Goal: Task Accomplishment & Management: Complete application form

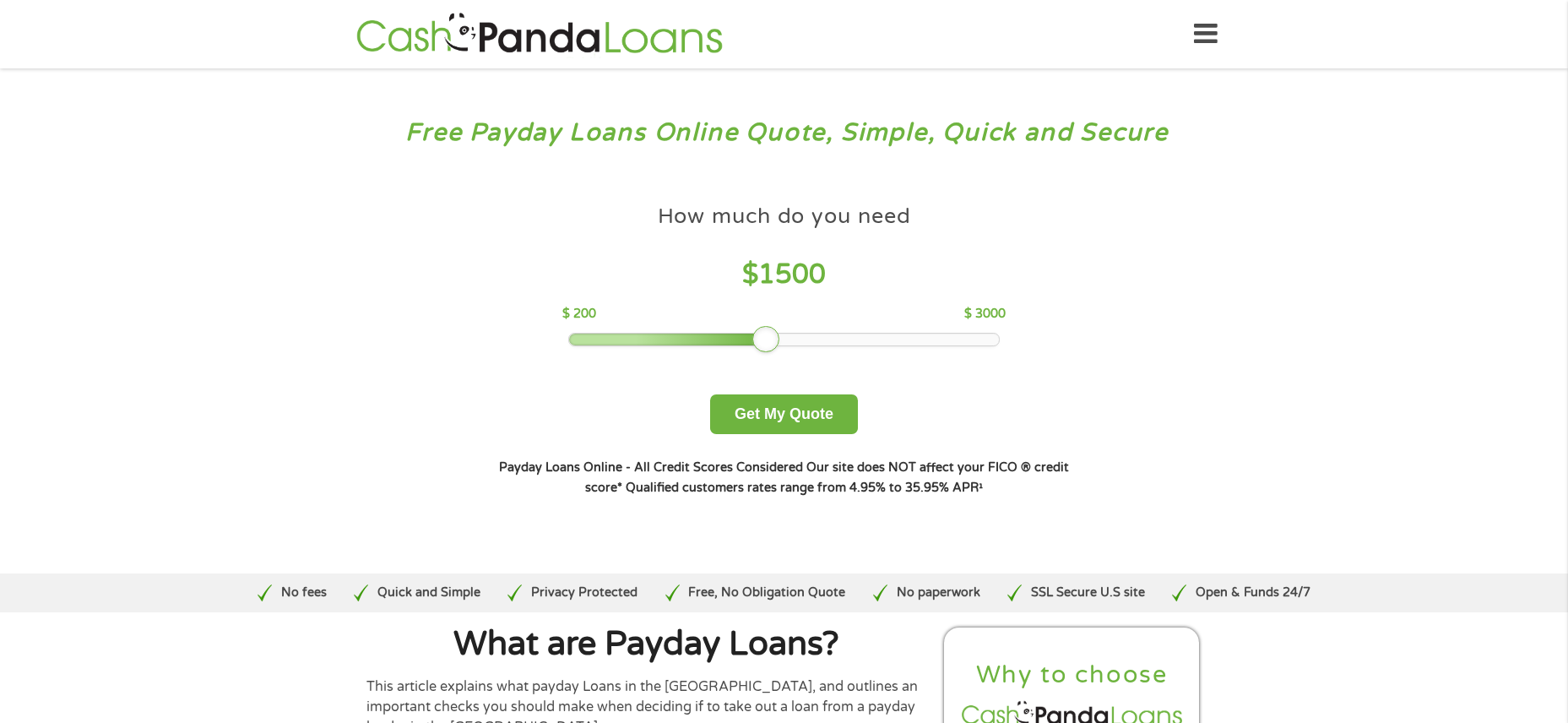
drag, startPoint x: 694, startPoint y: 333, endPoint x: 767, endPoint y: 337, distance: 73.1
click at [767, 337] on div at bounding box center [766, 339] width 27 height 27
click at [805, 413] on button "Get My Quote" at bounding box center [784, 415] width 148 height 40
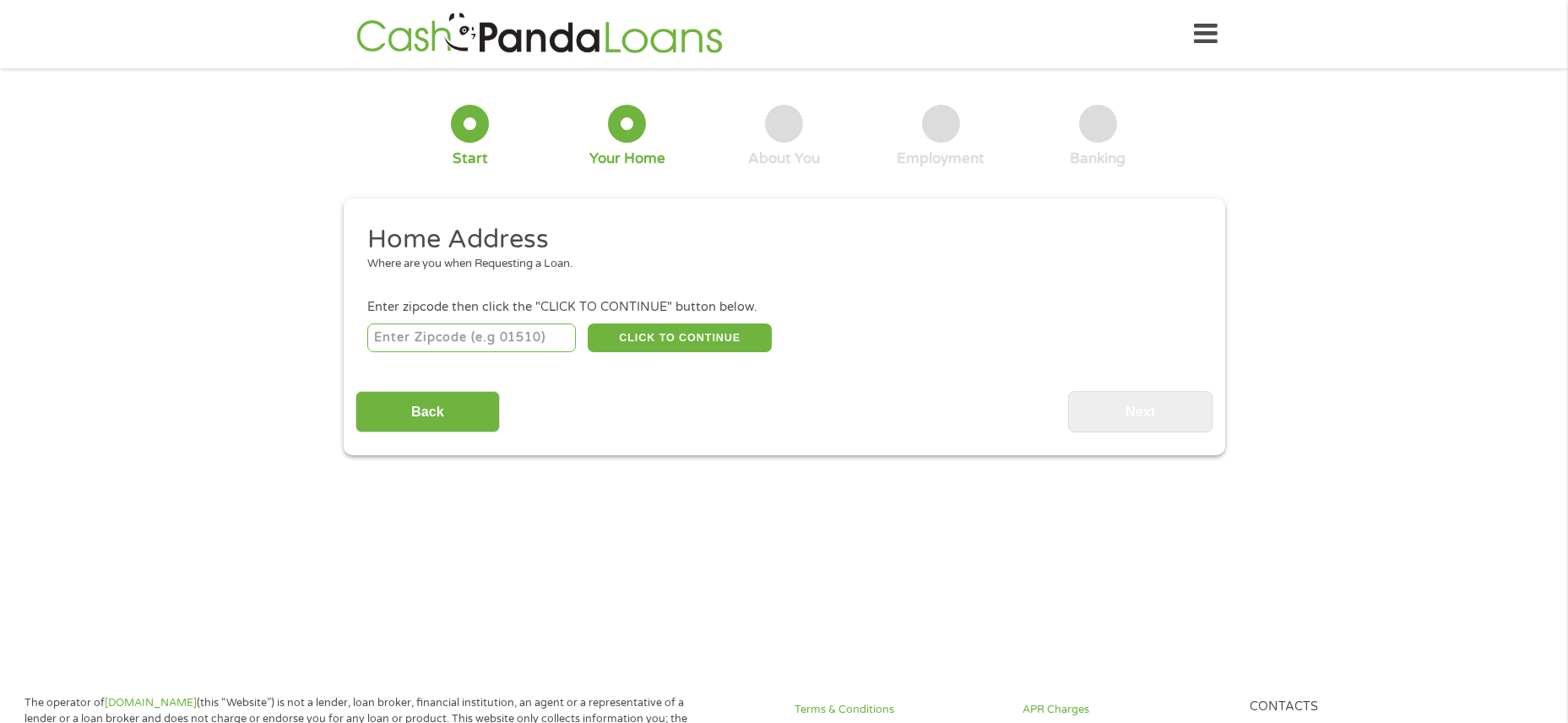
click at [527, 334] on input "number" at bounding box center [472, 337] width 209 height 29
type input "98404"
click at [727, 344] on button "CLICK TO CONTINUE" at bounding box center [679, 337] width 184 height 29
type input "98404"
type input "Tacoma"
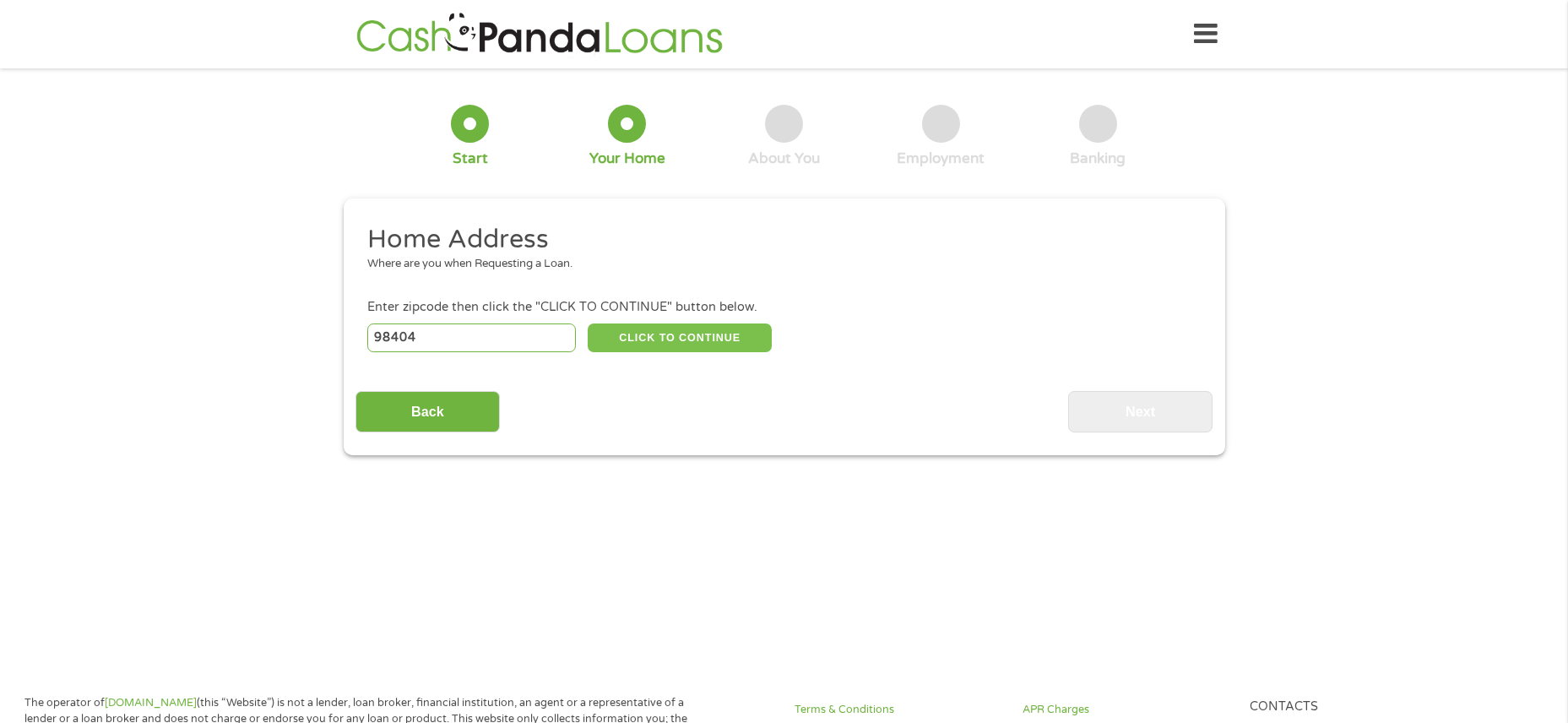
select select "[US_STATE]"
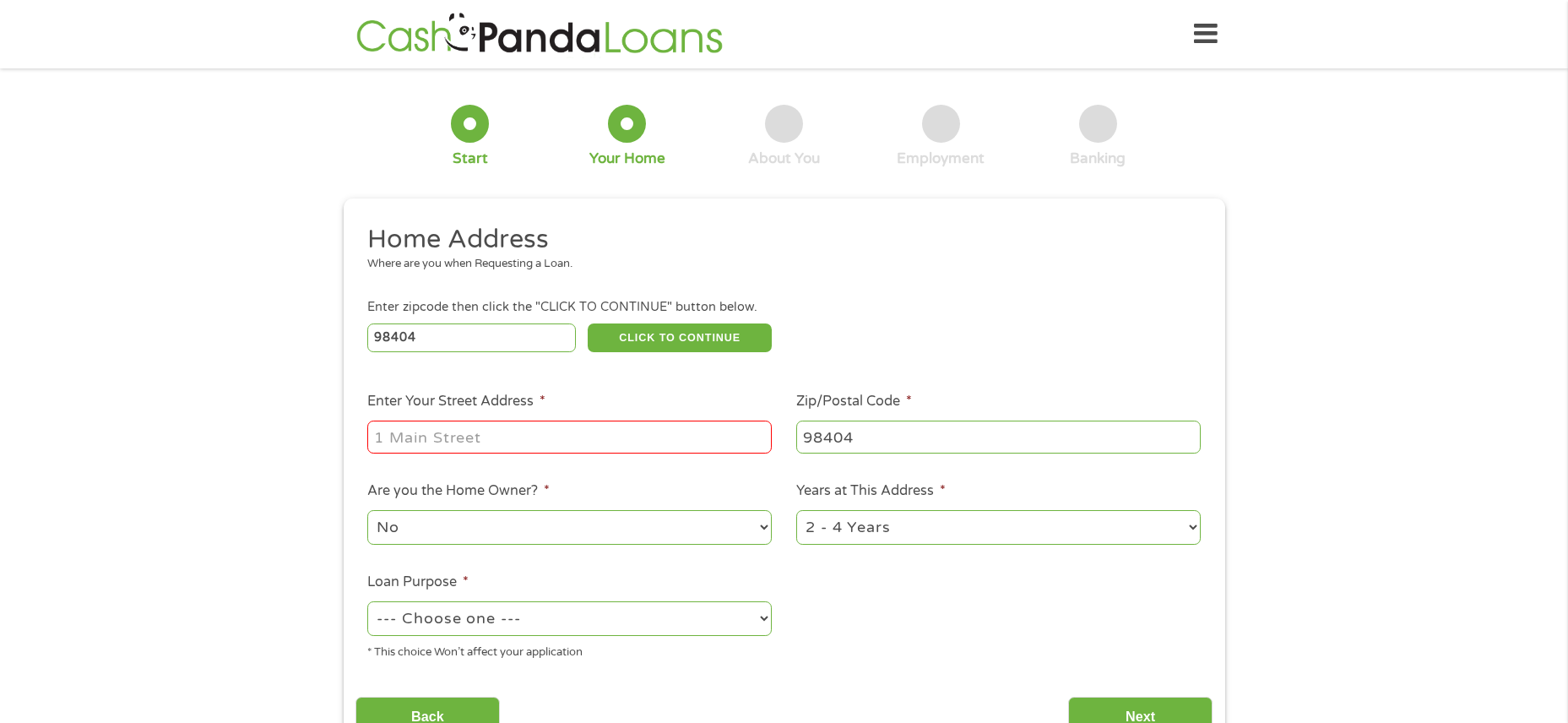
click at [615, 427] on input "Enter Your Street Address *" at bounding box center [570, 437] width 405 height 32
type input "[STREET_ADDRESS] E"
click at [766, 527] on select "No Yes" at bounding box center [570, 527] width 405 height 35
select select "yes"
click at [368, 510] on select "No Yes" at bounding box center [570, 527] width 405 height 35
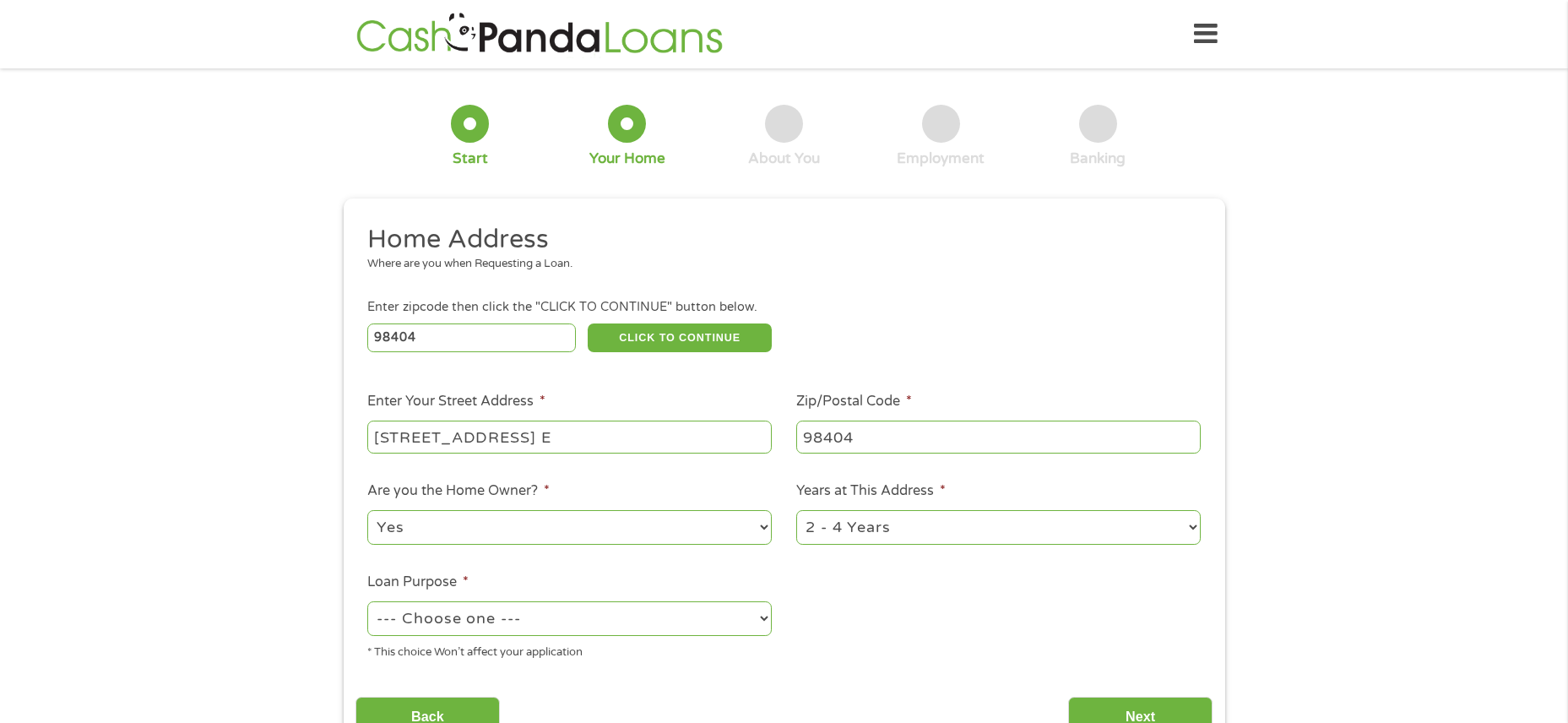
click at [605, 626] on select "--- Choose one --- Pay Bills Debt Consolidation Home Improvement Major Purchase…" at bounding box center [570, 619] width 405 height 35
select select "shorttermcash"
click at [368, 602] on select "--- Choose one --- Pay Bills Debt Consolidation Home Improvement Major Purchase…" at bounding box center [570, 619] width 405 height 35
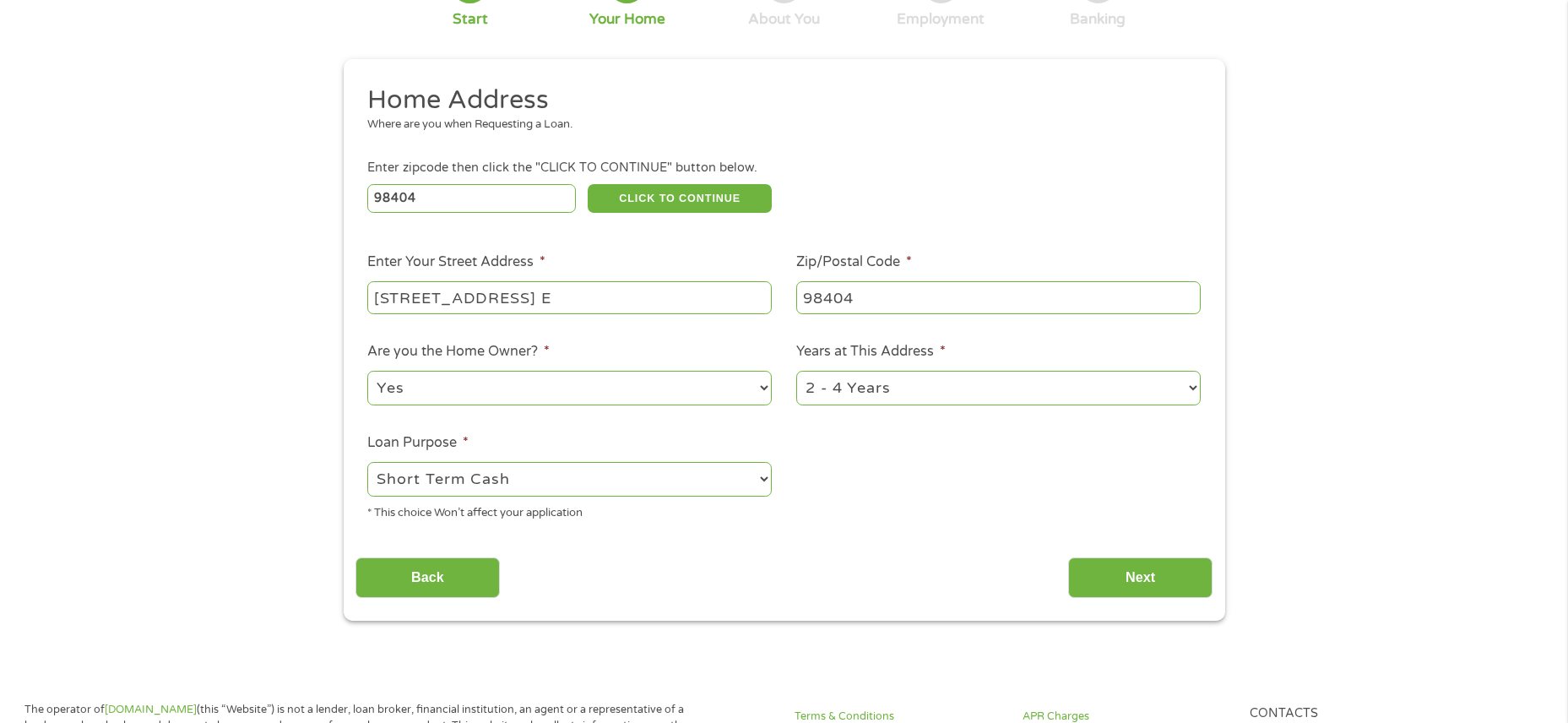
scroll to position [169, 0]
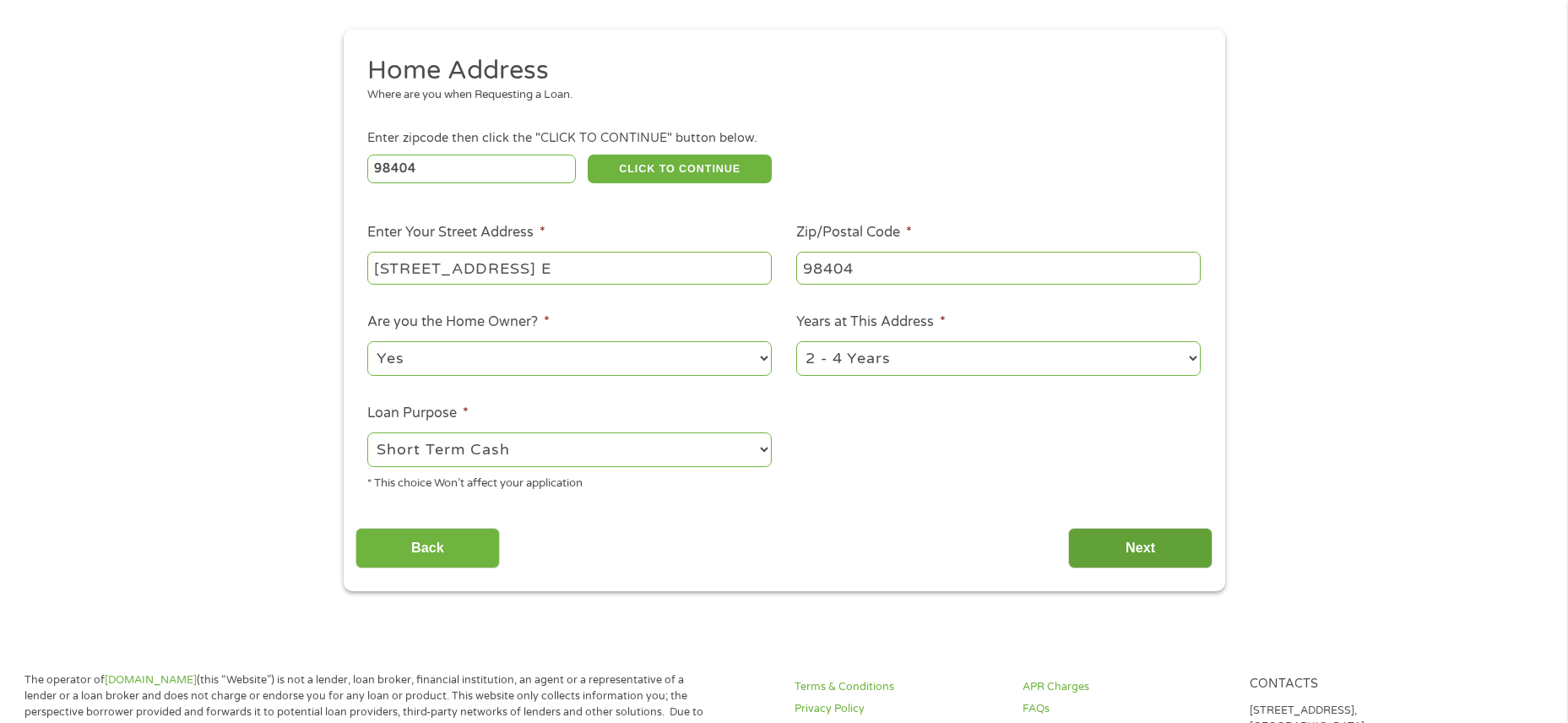
click at [1133, 544] on input "Next" at bounding box center [1140, 549] width 144 height 42
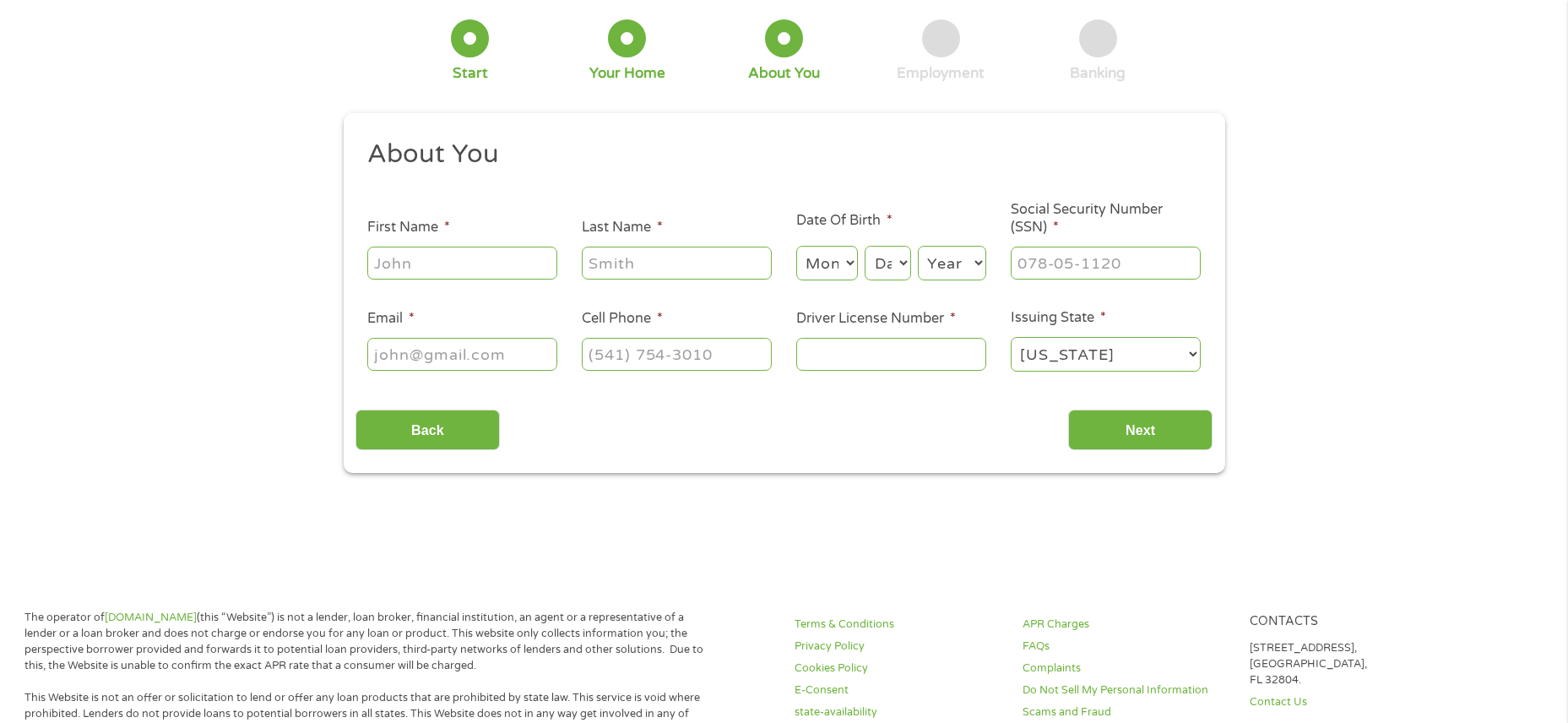
scroll to position [0, 0]
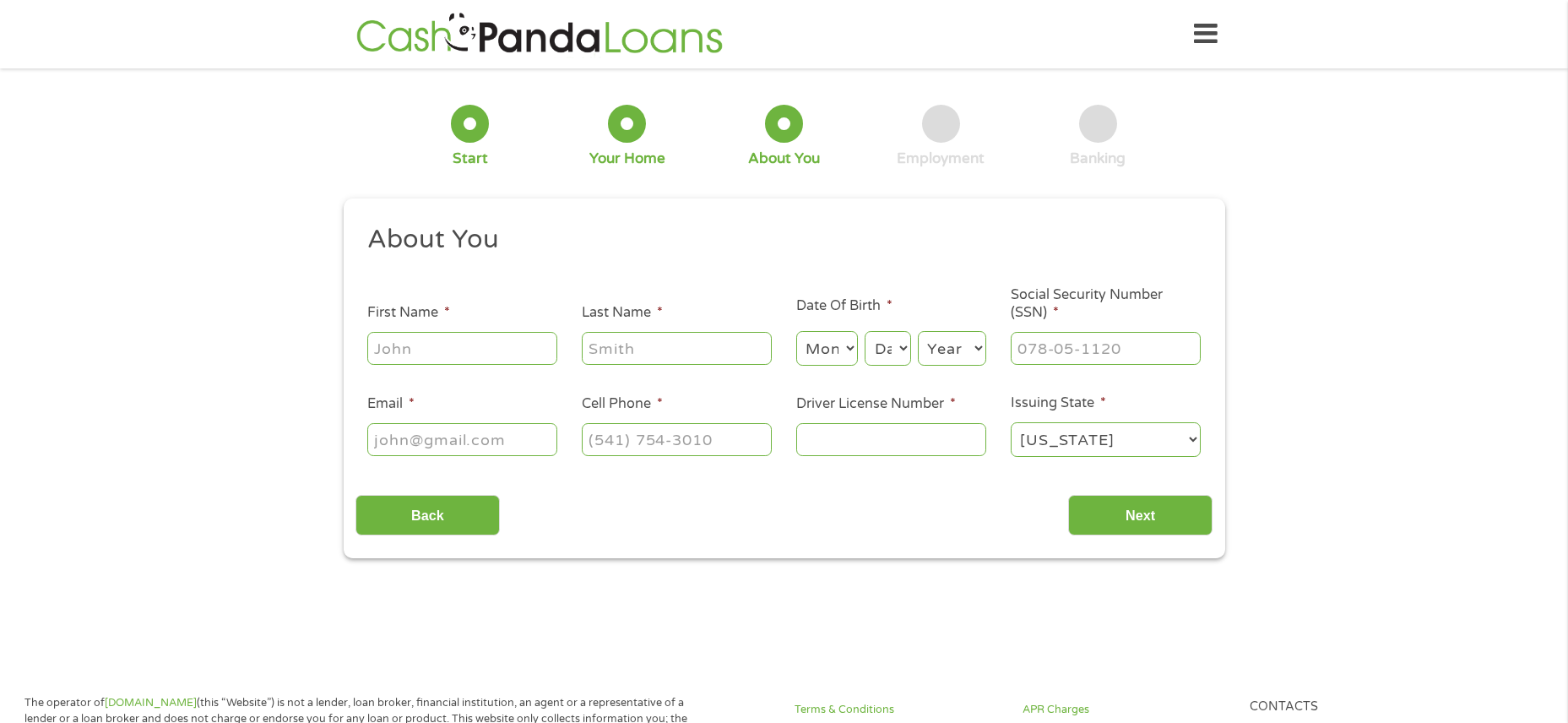
click at [513, 350] on input "First Name *" at bounding box center [462, 348] width 190 height 32
type input "[PERSON_NAME]"
click at [849, 339] on select "Month 1 2 3 4 5 6 7 8 9 10 11 12" at bounding box center [827, 348] width 62 height 35
select select "4"
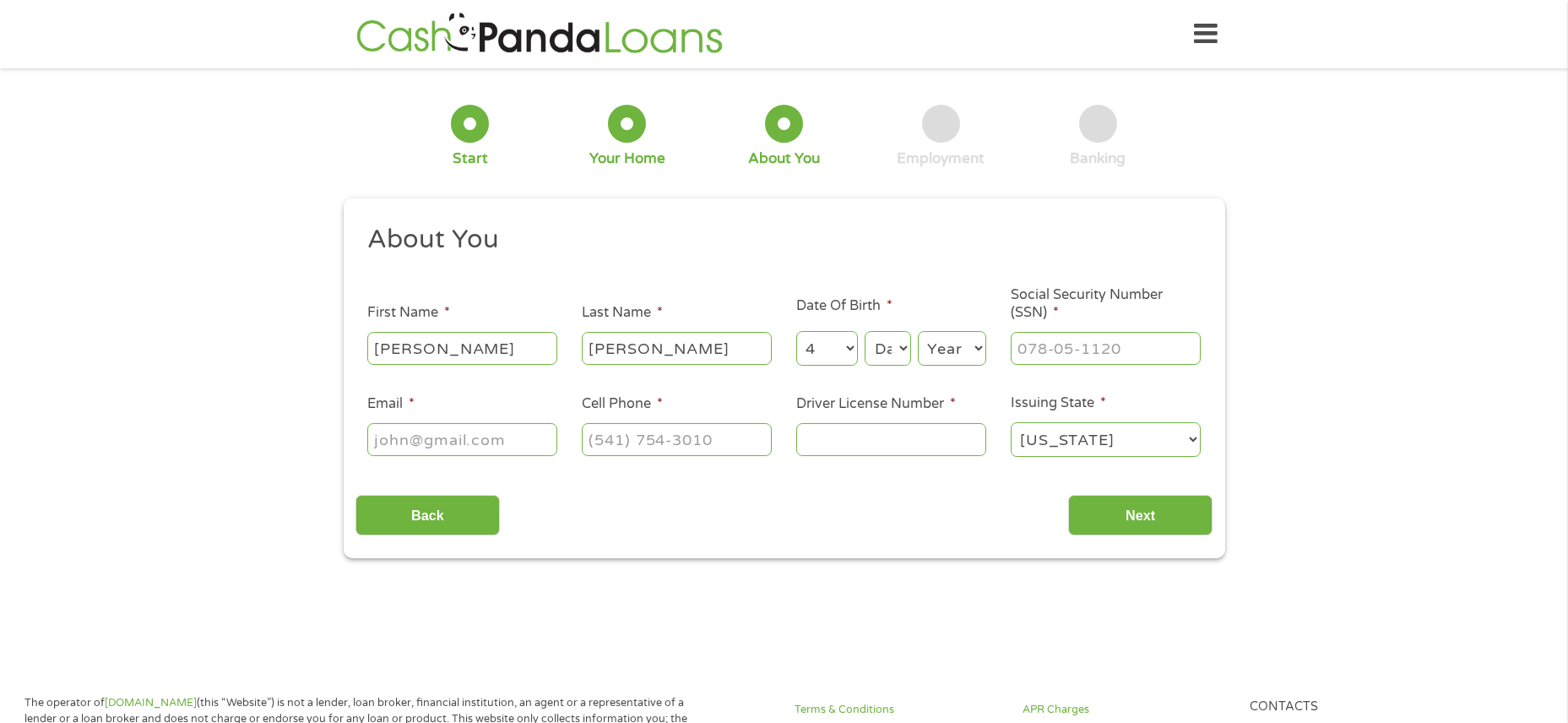
click at [796, 331] on select "Month 1 2 3 4 5 6 7 8 9 10 11 12" at bounding box center [827, 348] width 62 height 35
click at [899, 351] on select "Day 1 2 3 4 5 6 7 8 9 10 11 12 13 14 15 16 17 18 19 20 21 22 23 24 25 26 27 28 …" at bounding box center [888, 348] width 46 height 35
select select "11"
click at [865, 331] on select "Day 1 2 3 4 5 6 7 8 9 10 11 12 13 14 15 16 17 18 19 20 21 22 23 24 25 26 27 28 …" at bounding box center [888, 348] width 46 height 35
click at [957, 354] on select "Year [DATE] 2006 2005 2004 2003 2002 2001 2000 1999 1998 1997 1996 1995 1994 19…" at bounding box center [952, 348] width 69 height 35
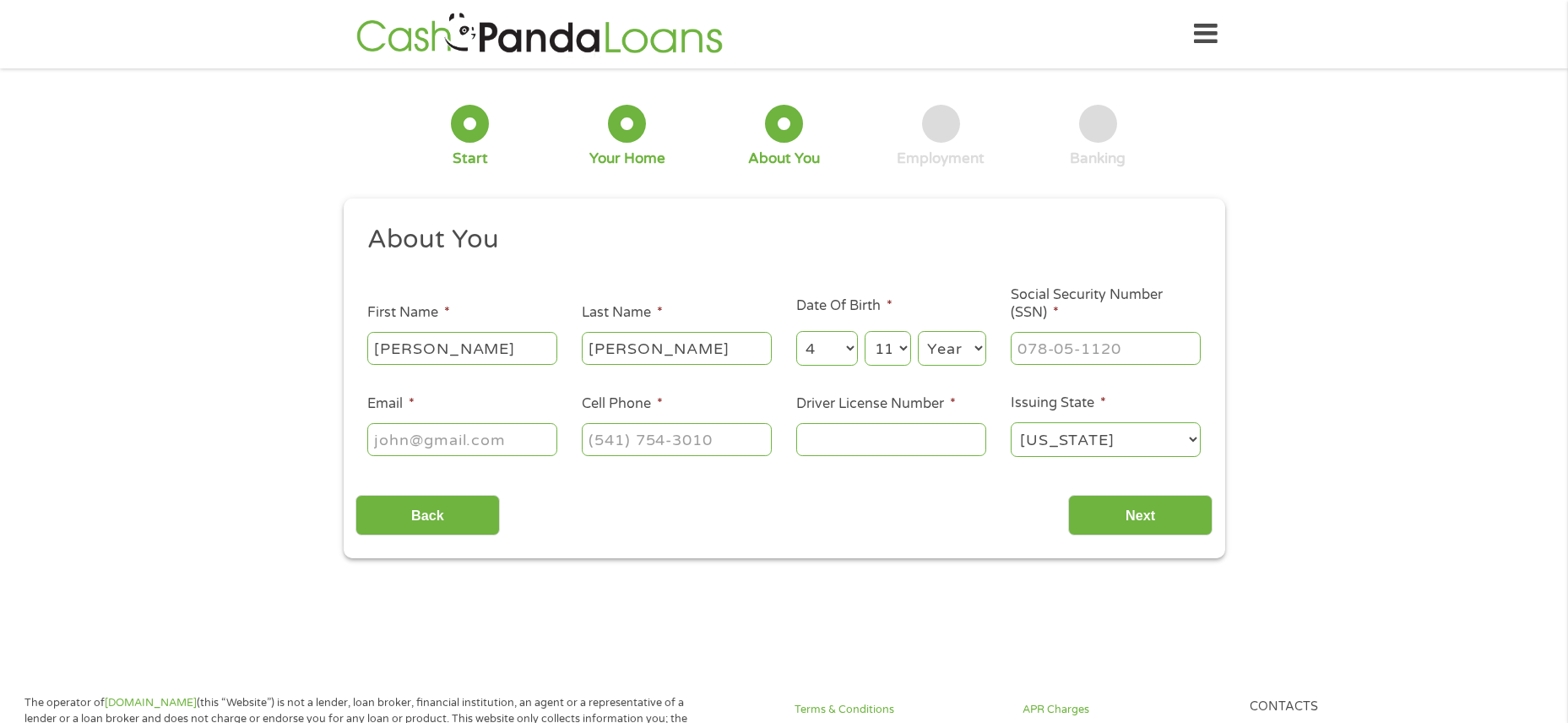
select select "1956"
click at [918, 331] on select "Year [DATE] 2006 2005 2004 2003 2002 2001 2000 1999 1998 1997 1996 1995 1994 19…" at bounding box center [952, 348] width 69 height 35
click at [1100, 352] on input "___-__-____" at bounding box center [1106, 348] width 190 height 32
type input "537-68-1642"
click at [510, 450] on input "Email *" at bounding box center [462, 440] width 190 height 32
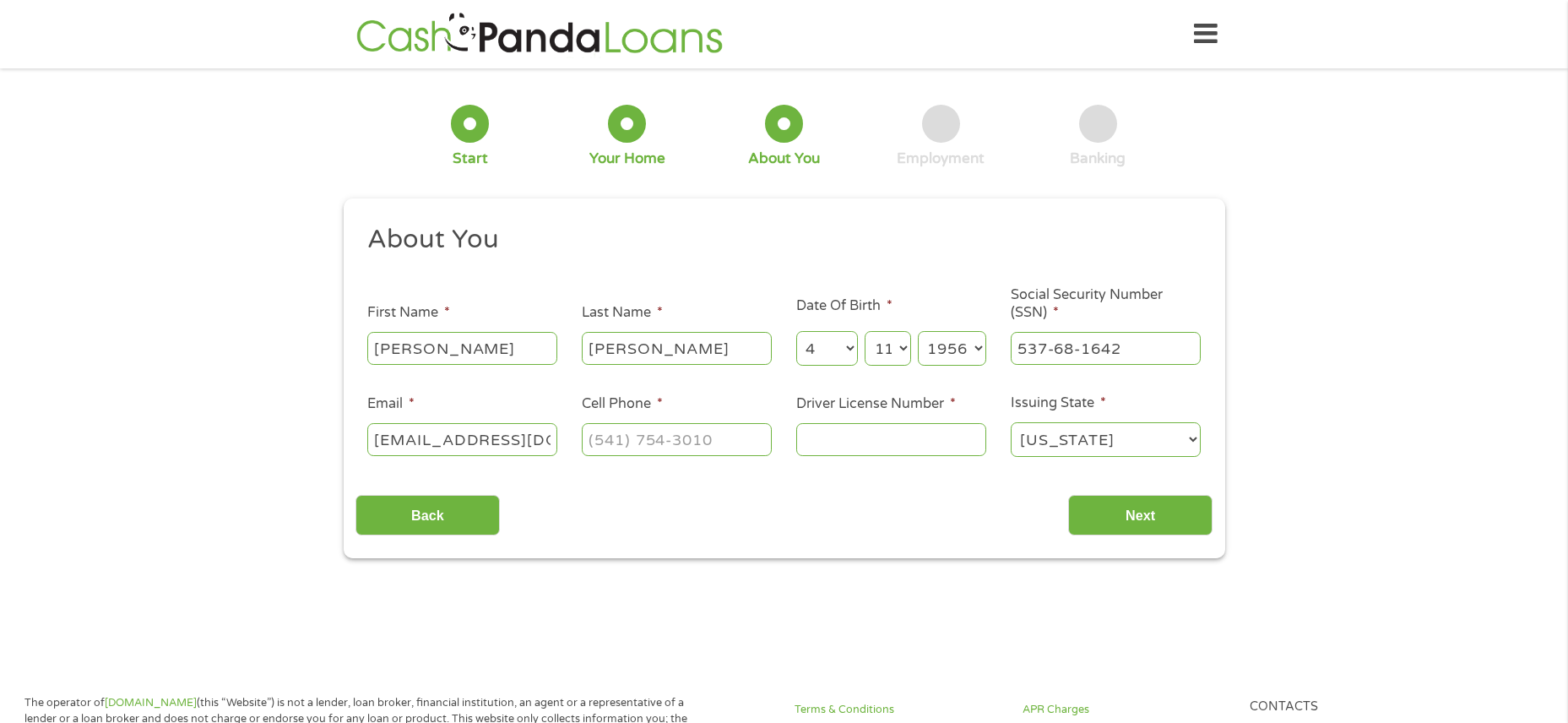
scroll to position [0, 3]
type input "[EMAIL_ADDRESS][DOMAIN_NAME]"
click at [682, 444] on input "(___) ___-____" at bounding box center [676, 440] width 190 height 32
type input "[PHONE_NUMBER]"
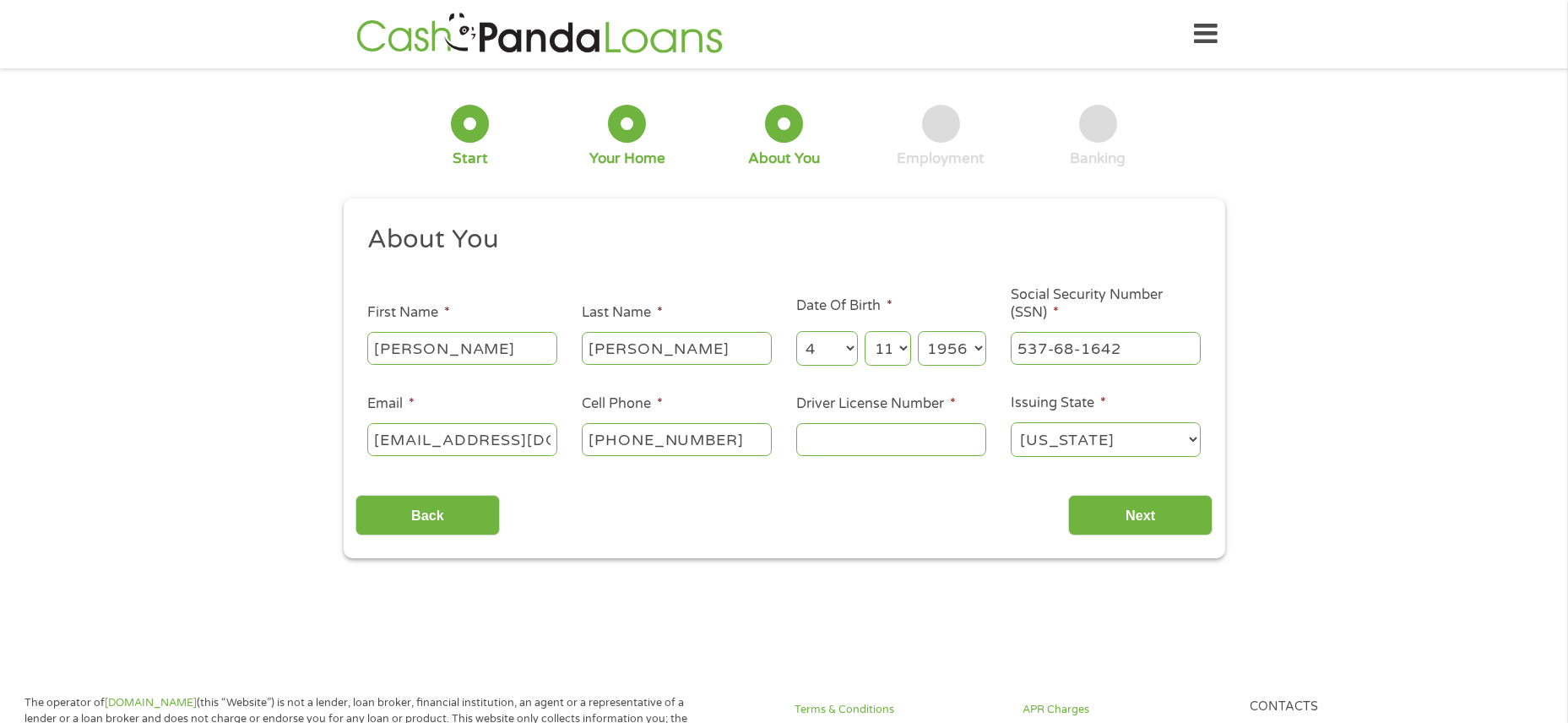
click at [844, 441] on input "Driver License Number *" at bounding box center [891, 440] width 190 height 32
type input "WDLB991F123B"
click at [1147, 518] on input "Next" at bounding box center [1140, 516] width 144 height 42
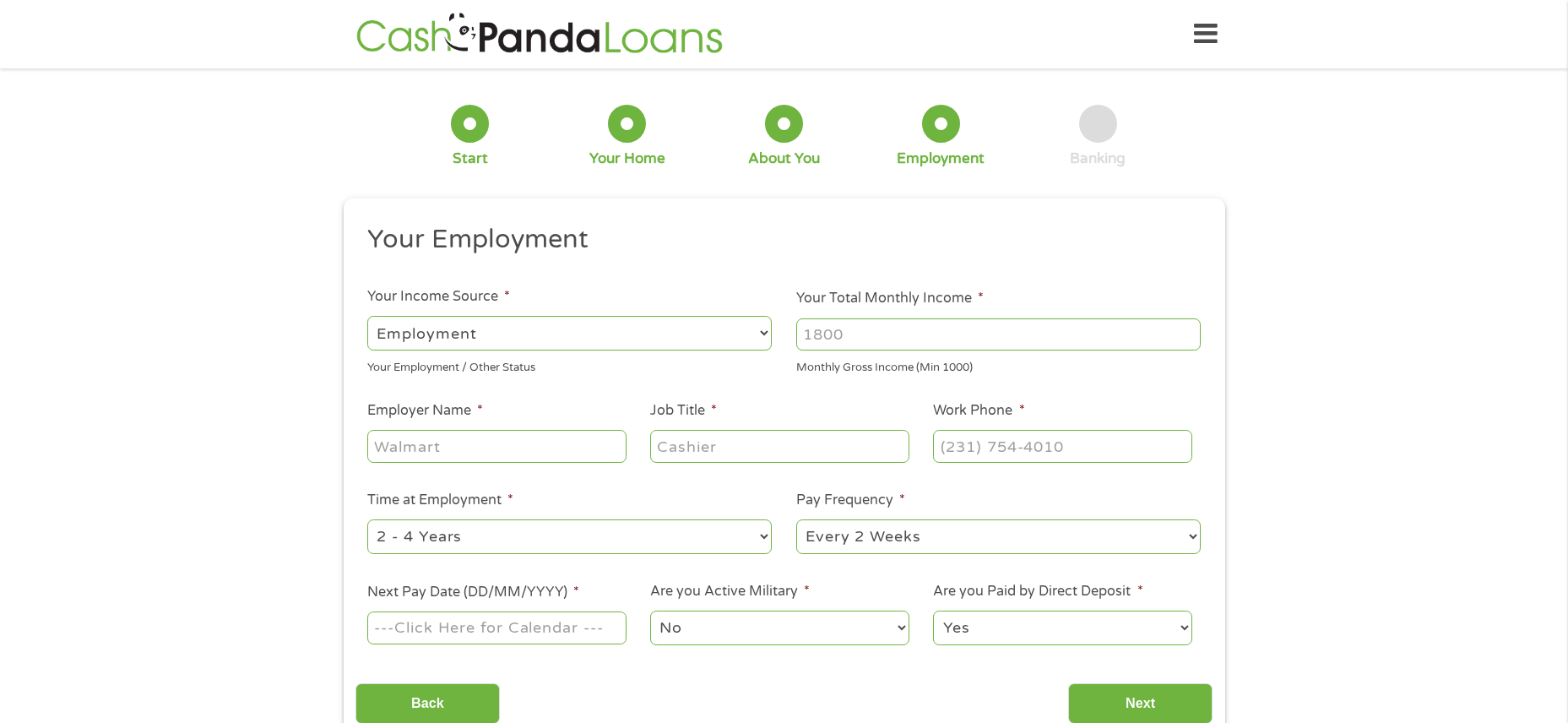
click at [757, 325] on select "--- Choose one --- Employment [DEMOGRAPHIC_DATA] Benefits" at bounding box center [570, 333] width 405 height 35
select select "benefits"
click at [368, 316] on select "--- Choose one --- Employment [DEMOGRAPHIC_DATA] Benefits" at bounding box center [570, 333] width 405 height 35
type input "Other"
type input "[PHONE_NUMBER]"
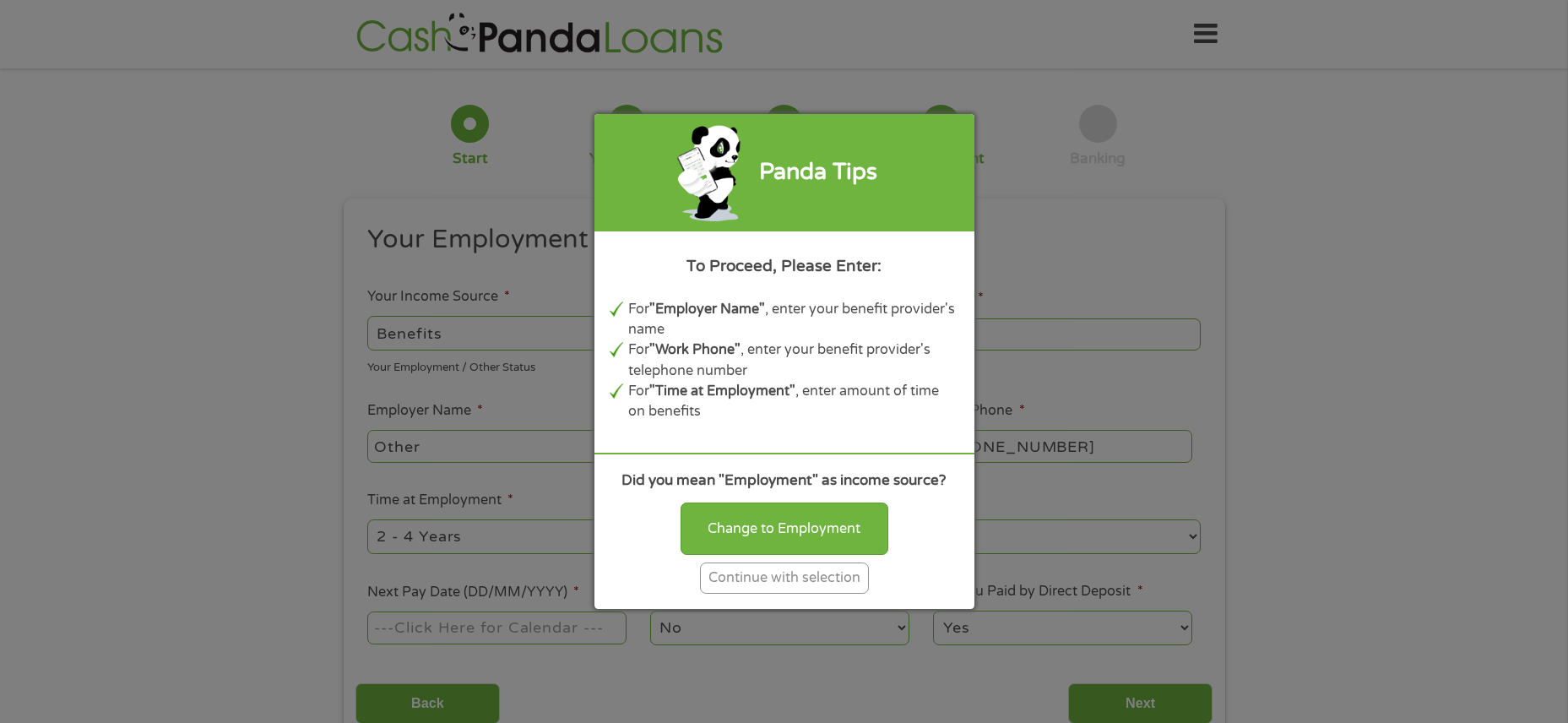
click at [799, 580] on div "Continue with selection" at bounding box center [784, 578] width 169 height 31
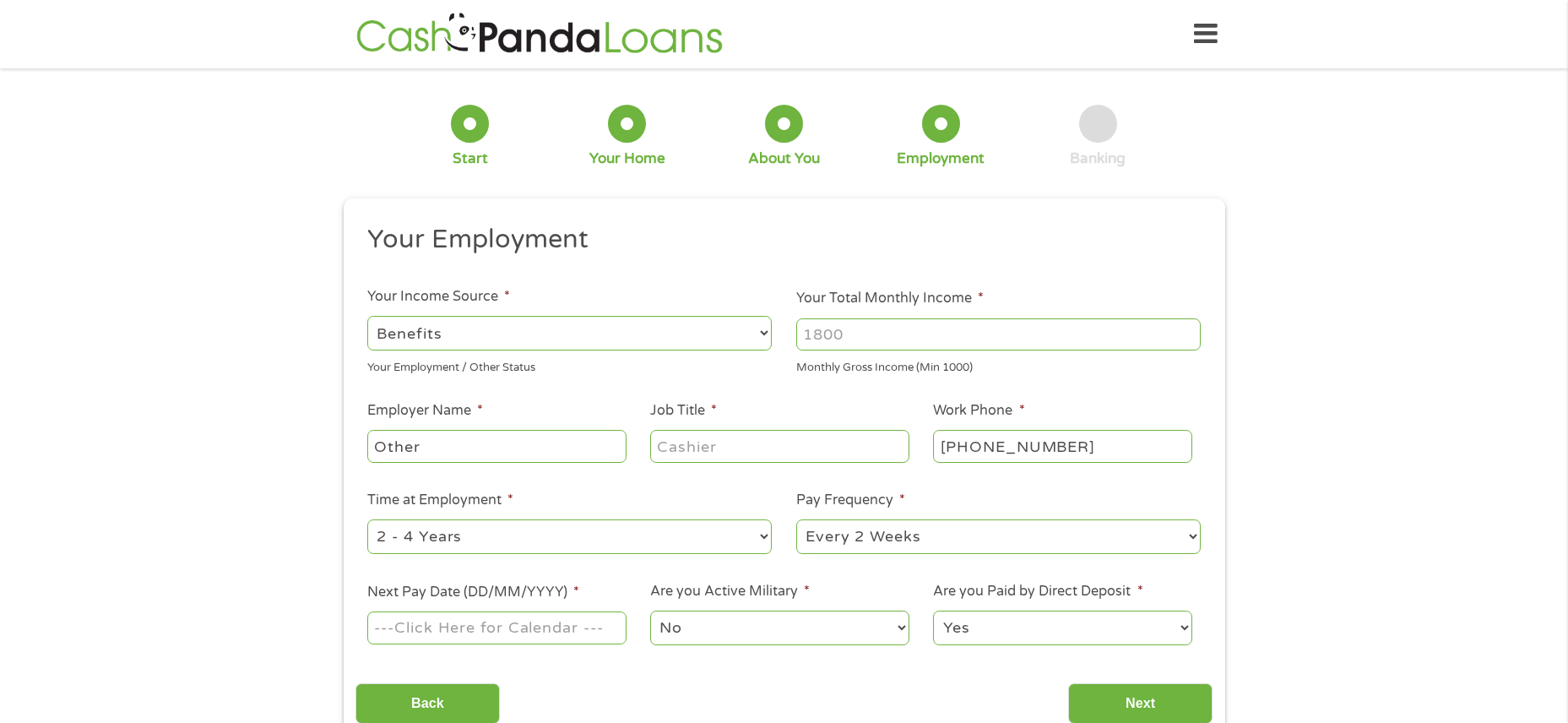
click at [910, 336] on input "Your Total Monthly Income *" at bounding box center [998, 334] width 405 height 32
type input "5000"
click at [519, 447] on input "Other" at bounding box center [497, 446] width 259 height 32
type input "O"
type input "C"
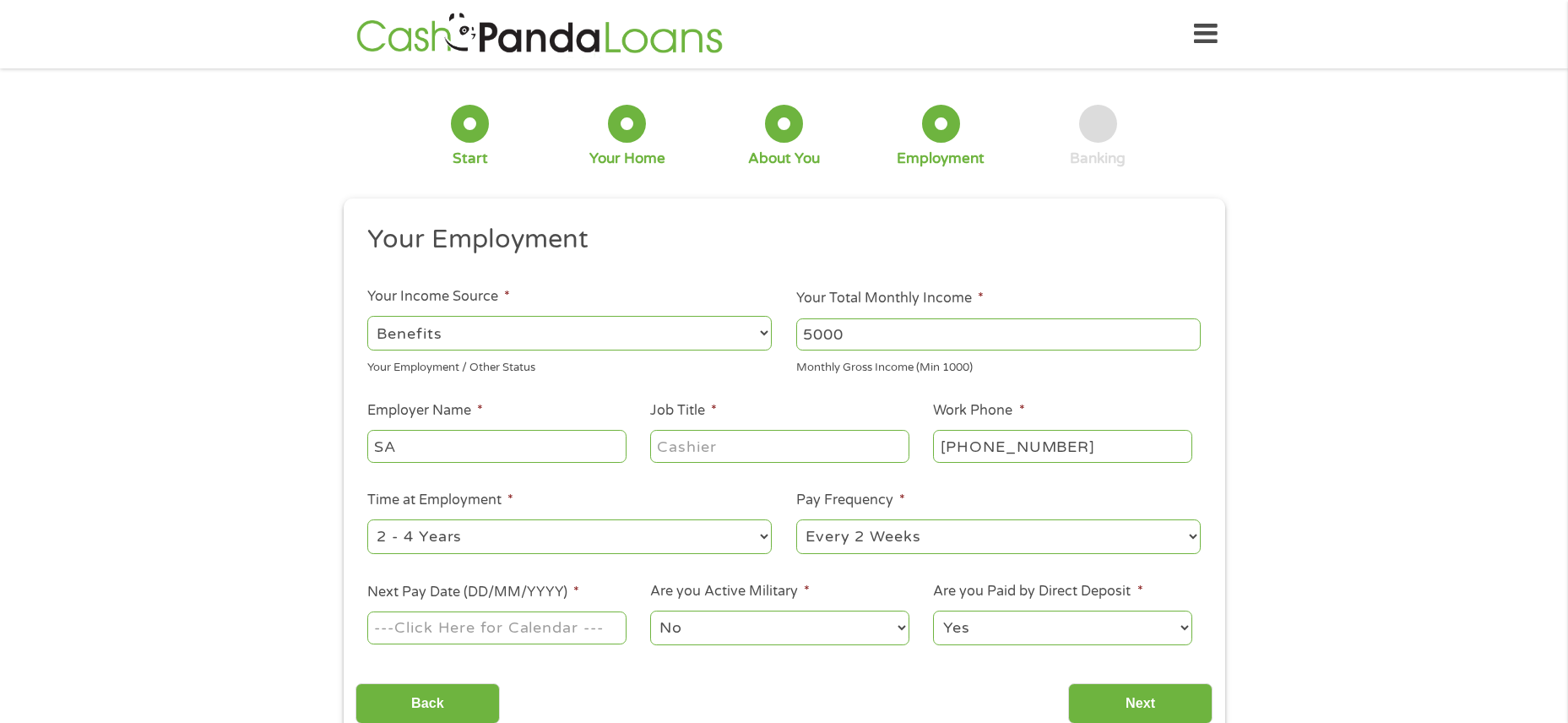
type input "S"
type input "Social Security"
click at [749, 443] on input "Job Title *" at bounding box center [780, 446] width 259 height 32
type input "Retiree"
click at [1181, 530] on select "--- Choose one --- Every 2 Weeks Every Week Monthly Semi-Monthly" at bounding box center [998, 536] width 405 height 35
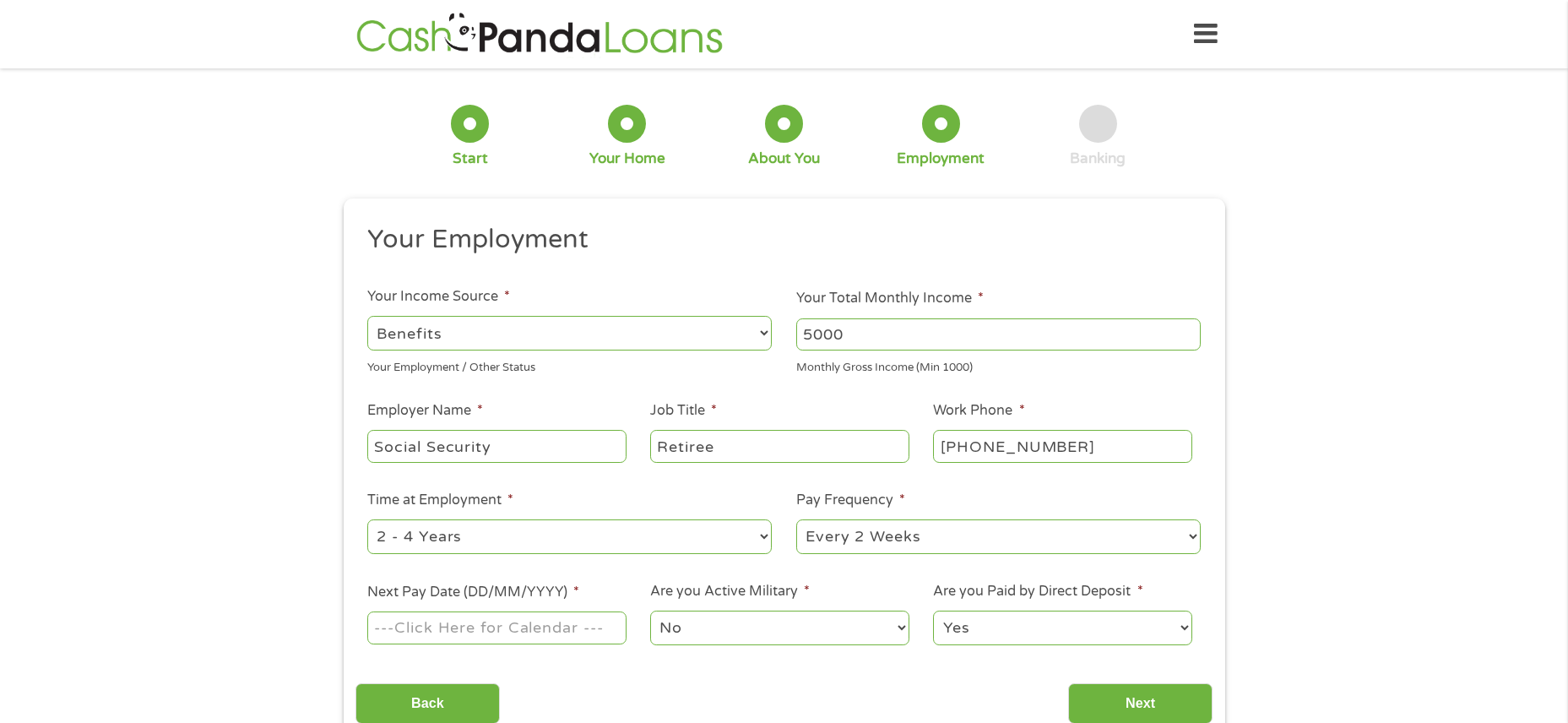
select select "monthly"
click at [796, 519] on select "--- Choose one --- Every 2 Weeks Every Week Monthly Semi-Monthly" at bounding box center [998, 536] width 405 height 35
click at [570, 627] on input "Next Pay Date (DD/MM/YYYY) *" at bounding box center [497, 628] width 259 height 32
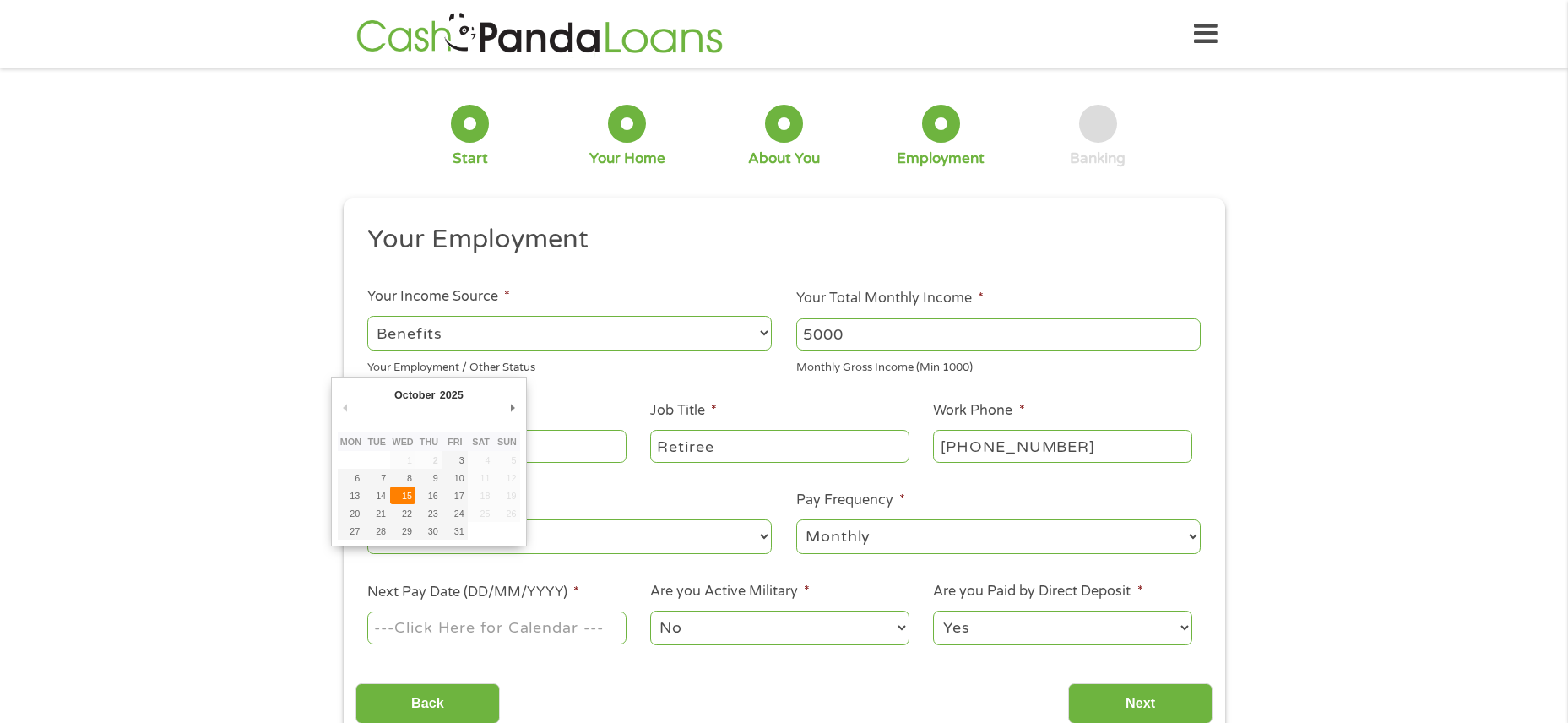
type input "[DATE]"
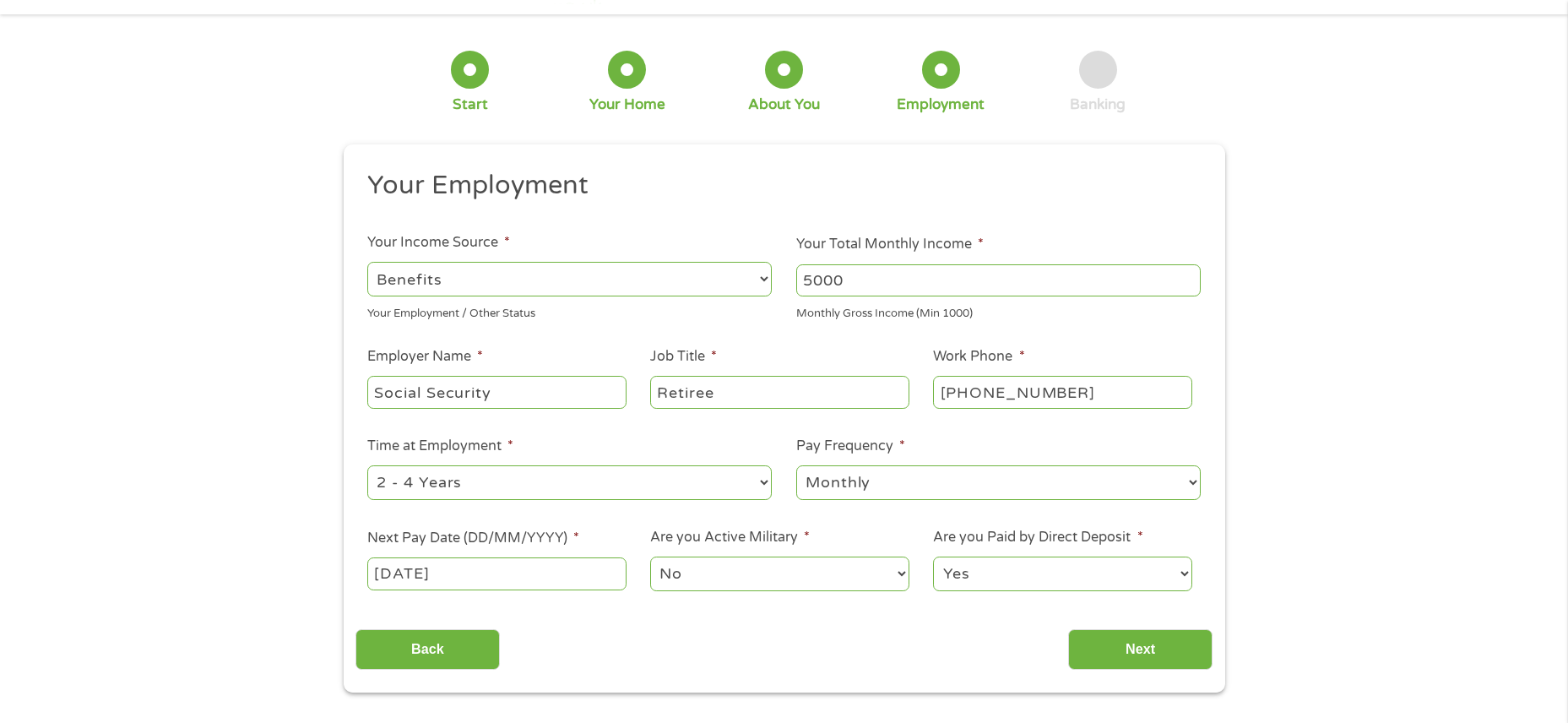
scroll to position [85, 0]
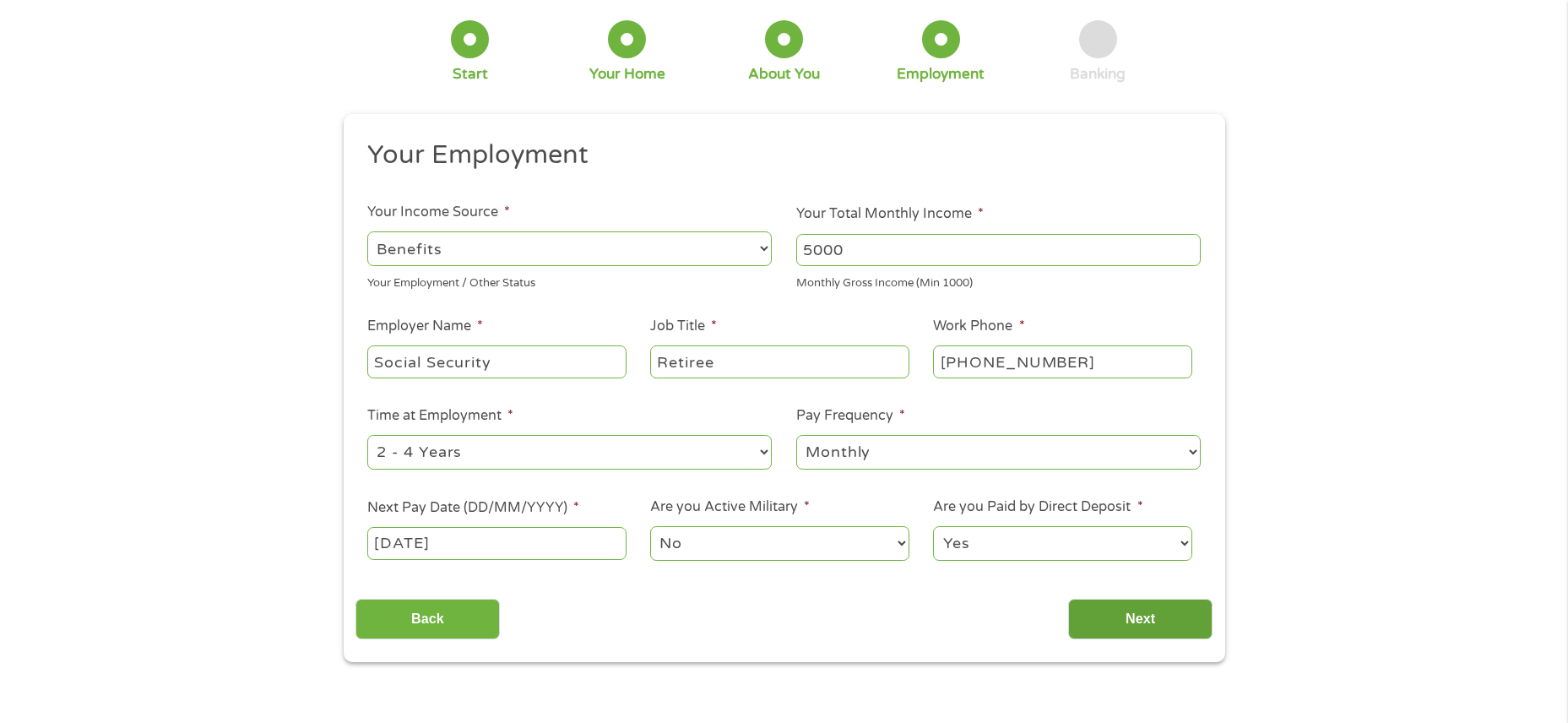
click at [1130, 623] on input "Next" at bounding box center [1140, 620] width 144 height 42
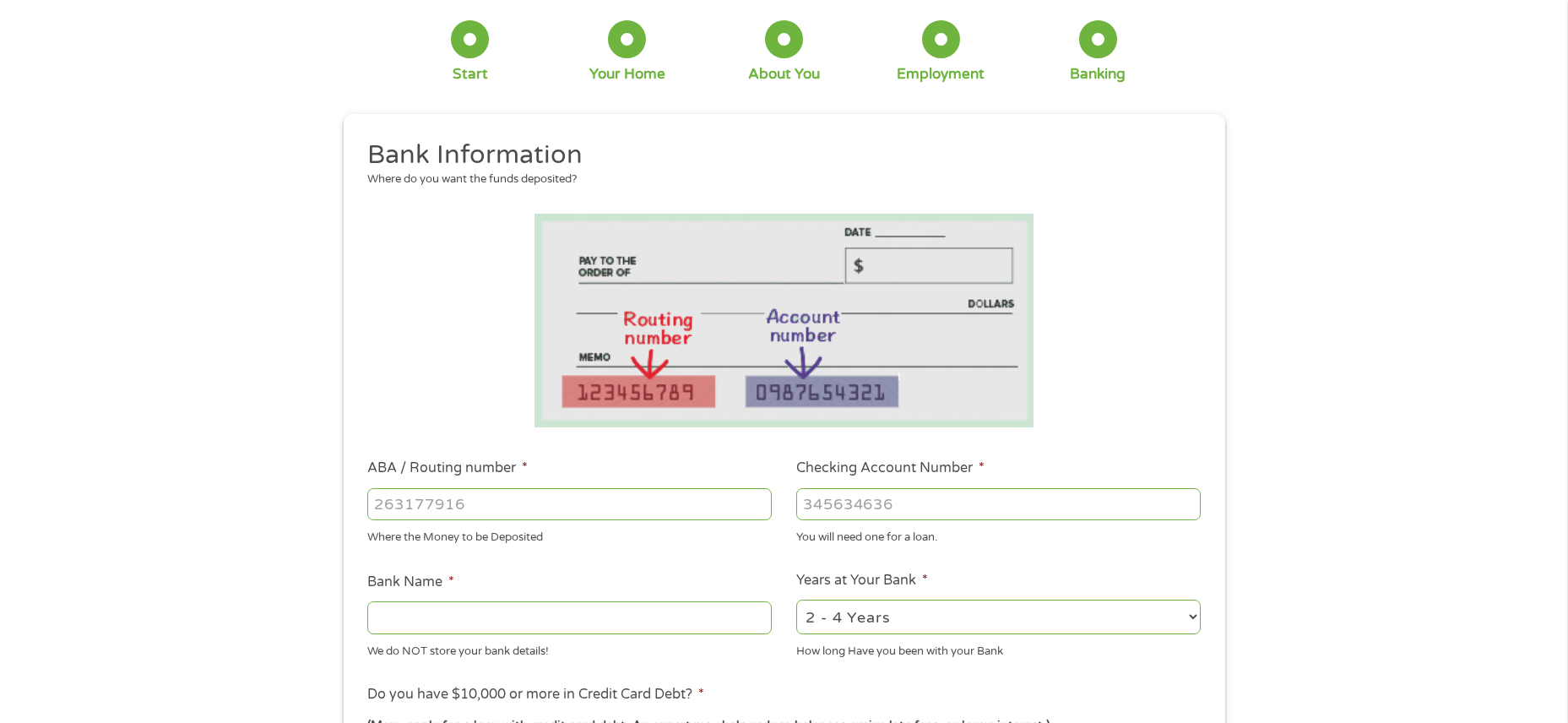
scroll to position [0, 0]
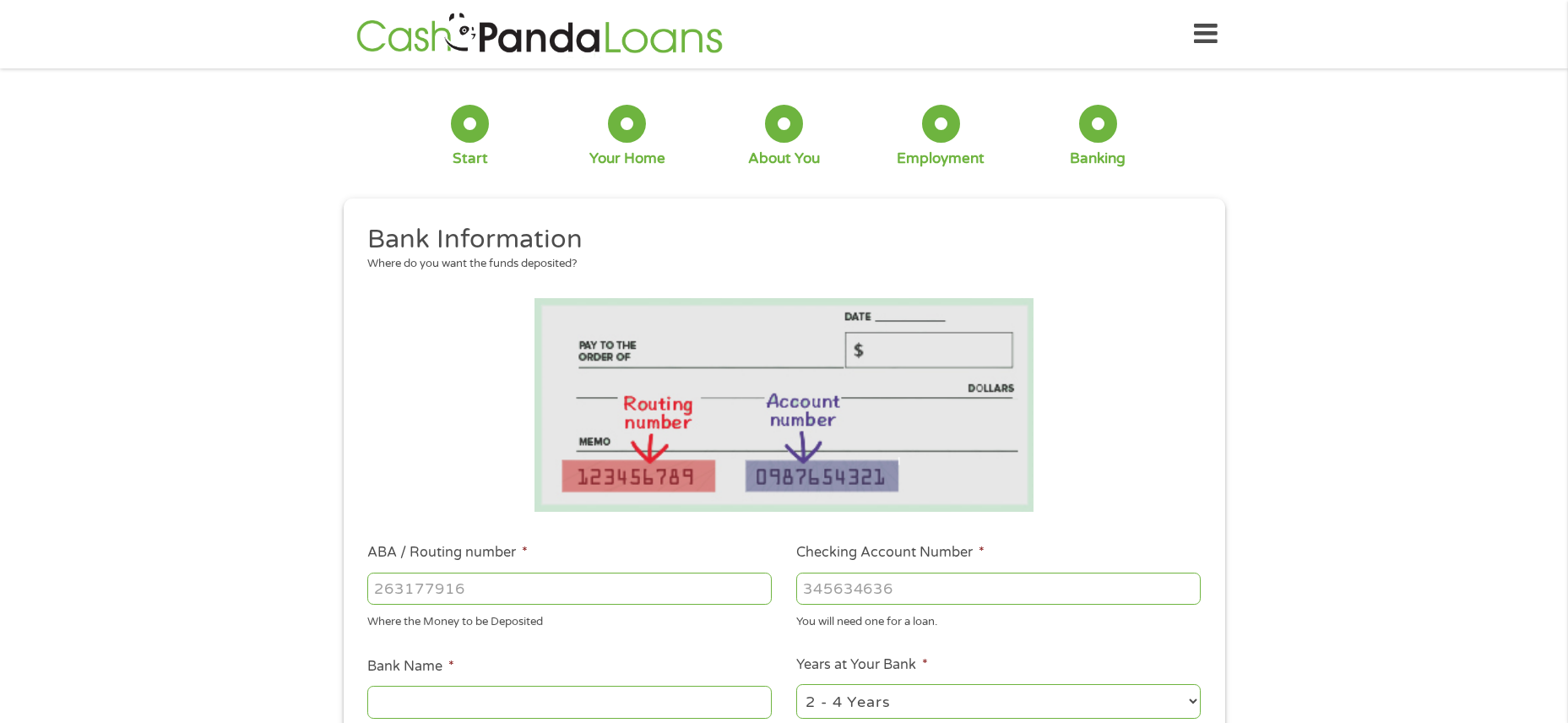
click at [545, 594] on input "ABA / Routing number *" at bounding box center [570, 589] width 405 height 32
type input "125000574"
type input "KEY BANK"
type input "125000574"
click at [898, 588] on input "Checking Account Number *" at bounding box center [998, 589] width 405 height 32
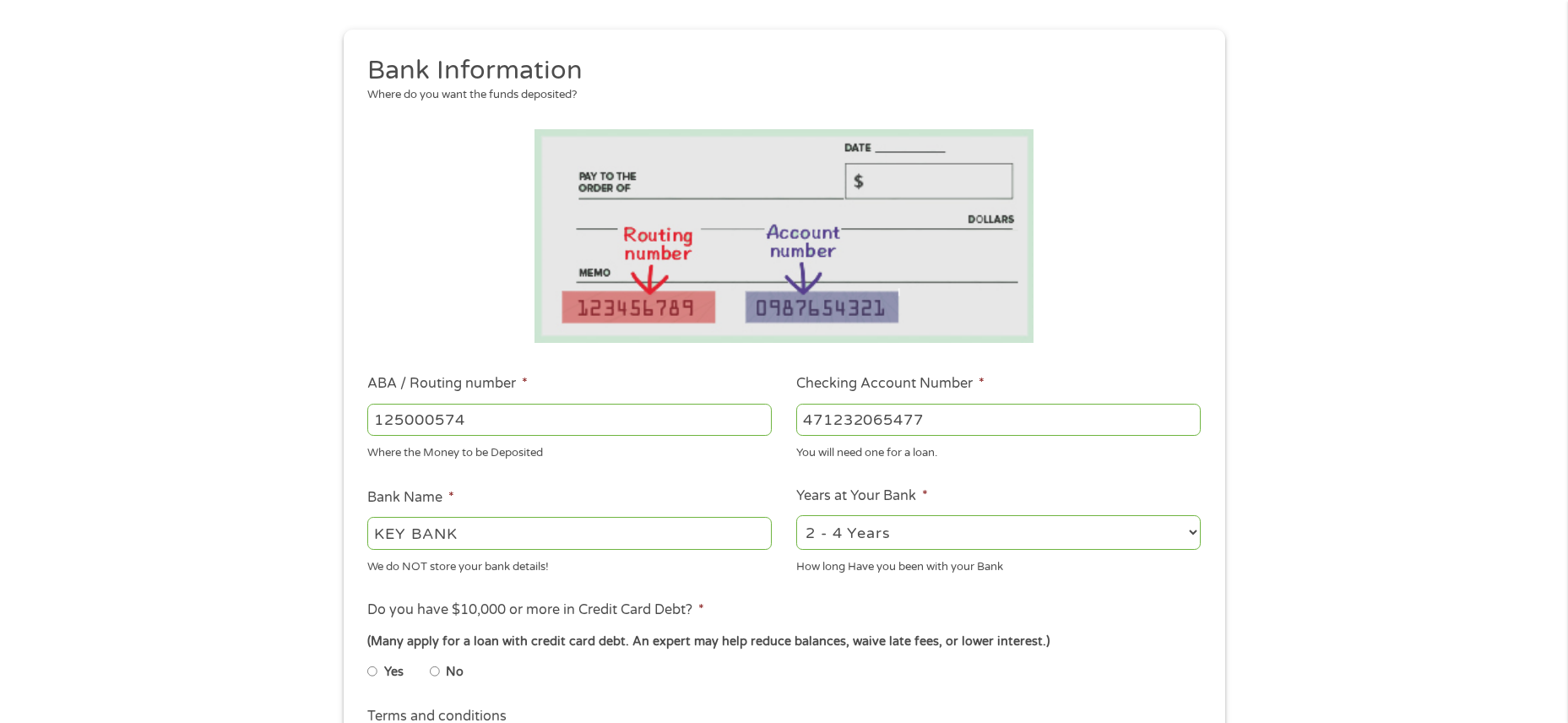
scroll to position [254, 0]
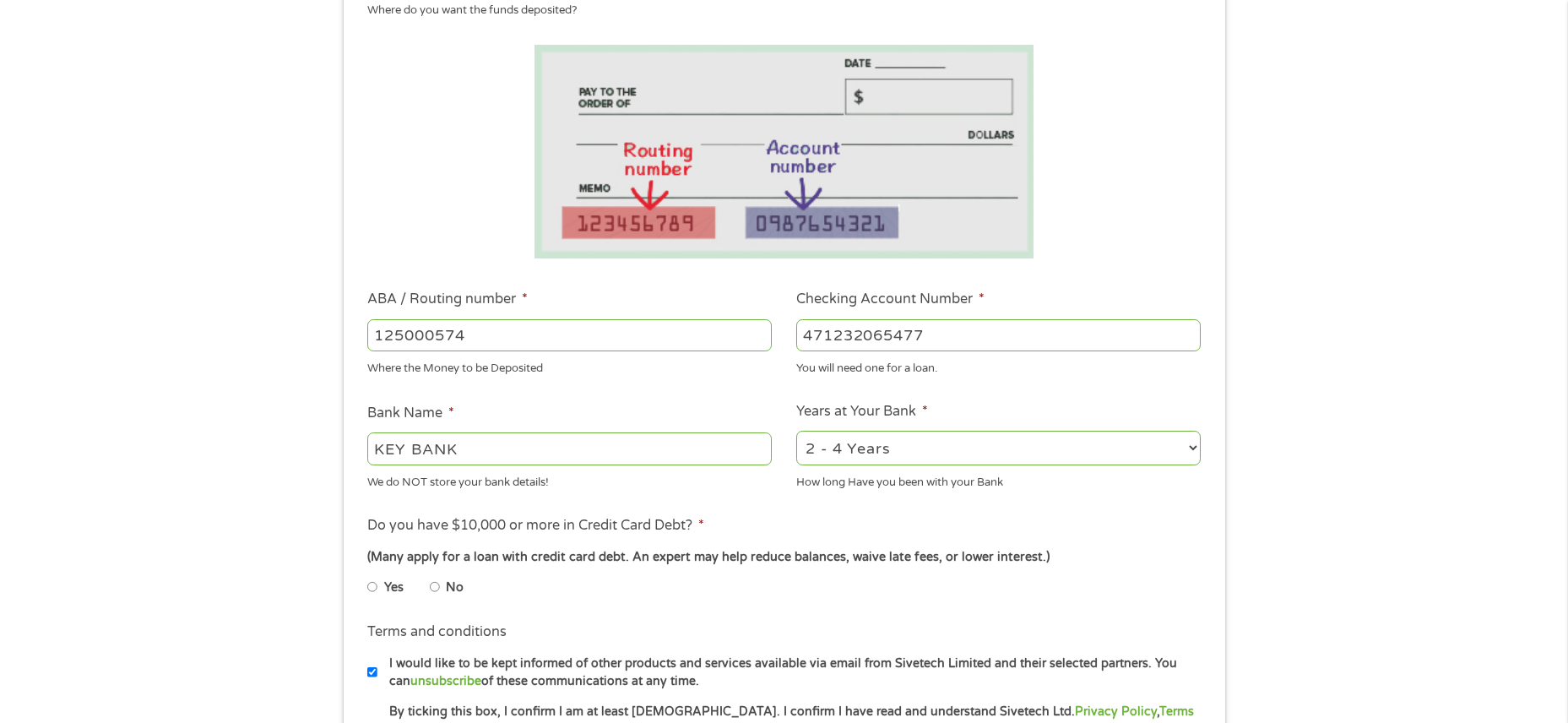
type input "471232065477"
click at [435, 583] on input "No" at bounding box center [435, 587] width 10 height 27
radio input "true"
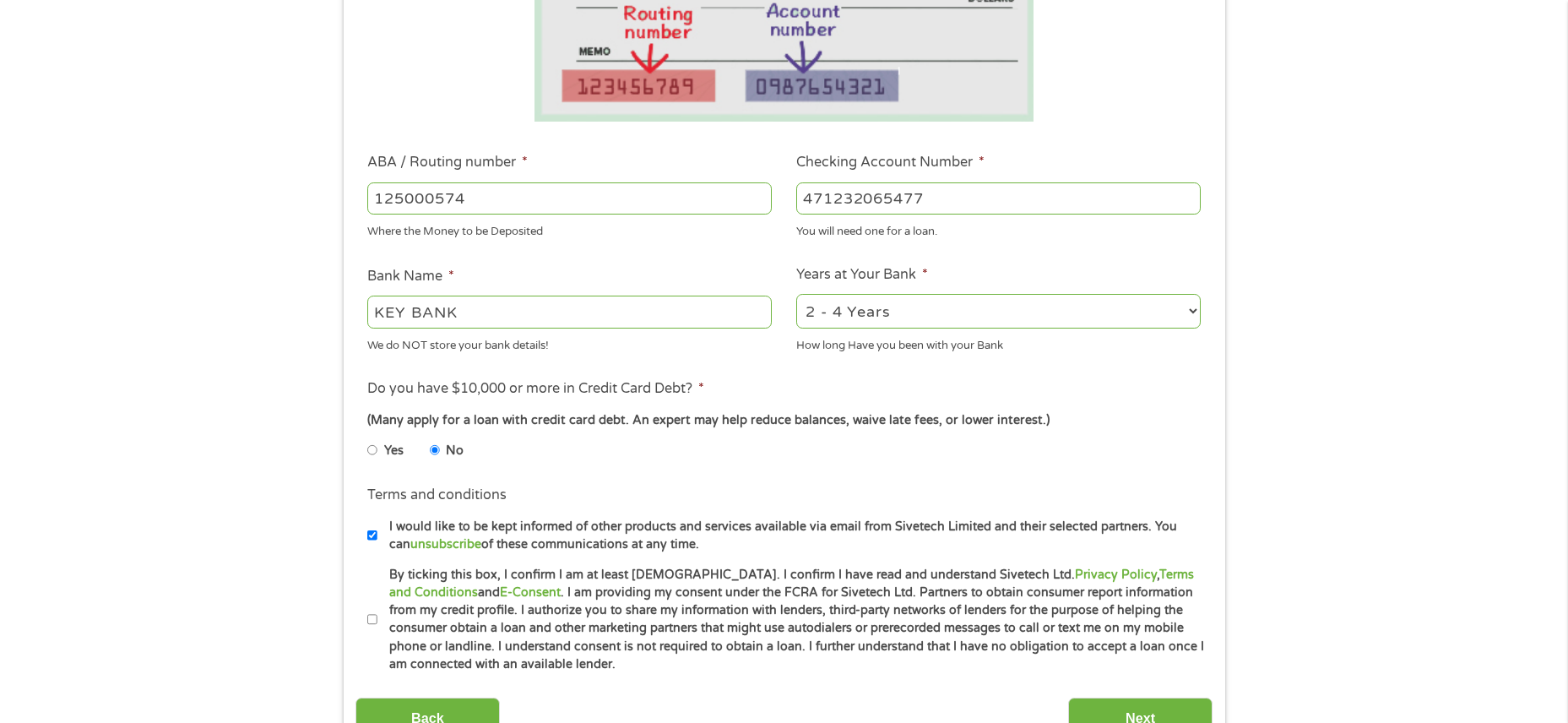
scroll to position [423, 0]
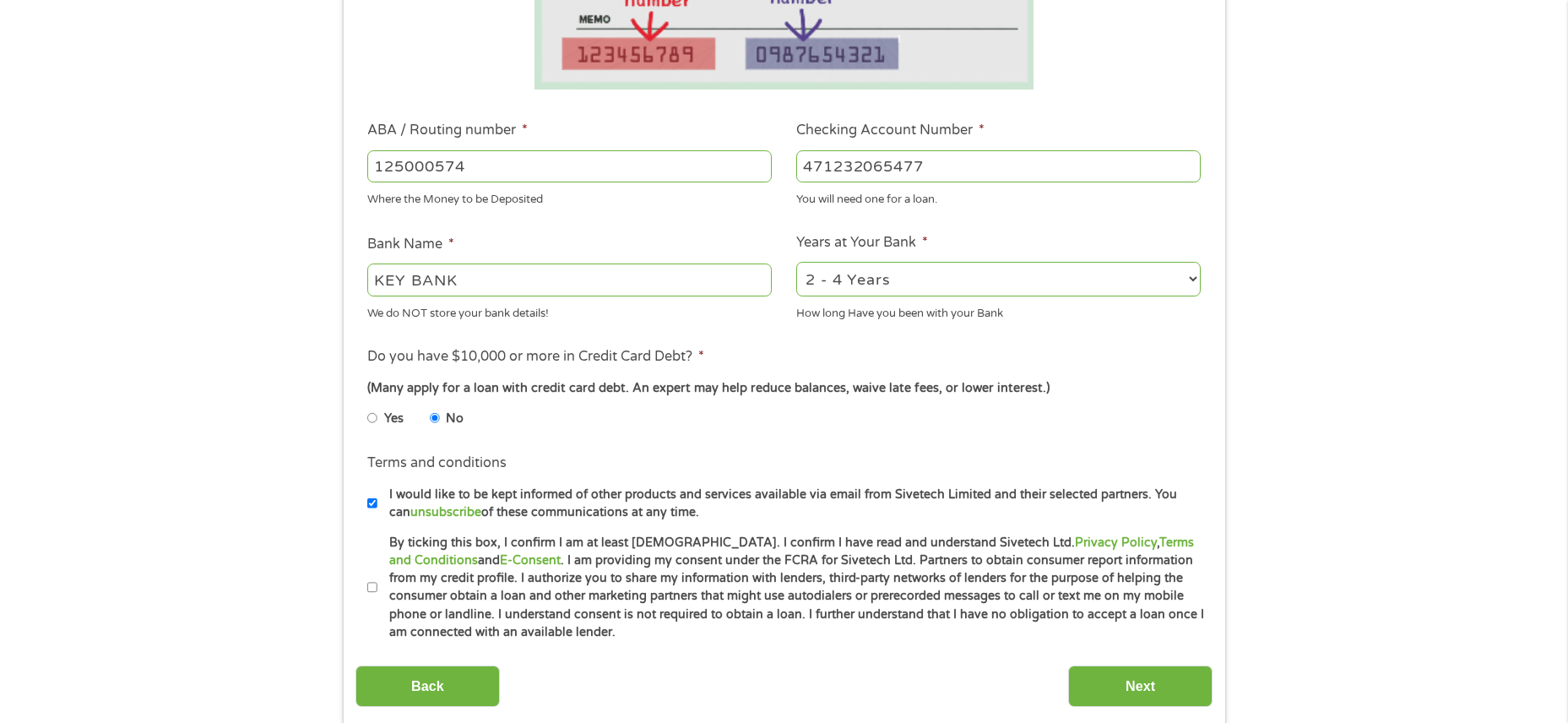
click at [379, 587] on label "By ticking this box, I confirm I am at least [DEMOGRAPHIC_DATA]. I confirm I ha…" at bounding box center [791, 588] width 828 height 108
click at [378, 587] on input "By ticking this box, I confirm I am at least [DEMOGRAPHIC_DATA]. I confirm I ha…" at bounding box center [373, 588] width 10 height 27
checkbox input "true"
click at [1145, 697] on input "Next" at bounding box center [1140, 686] width 144 height 42
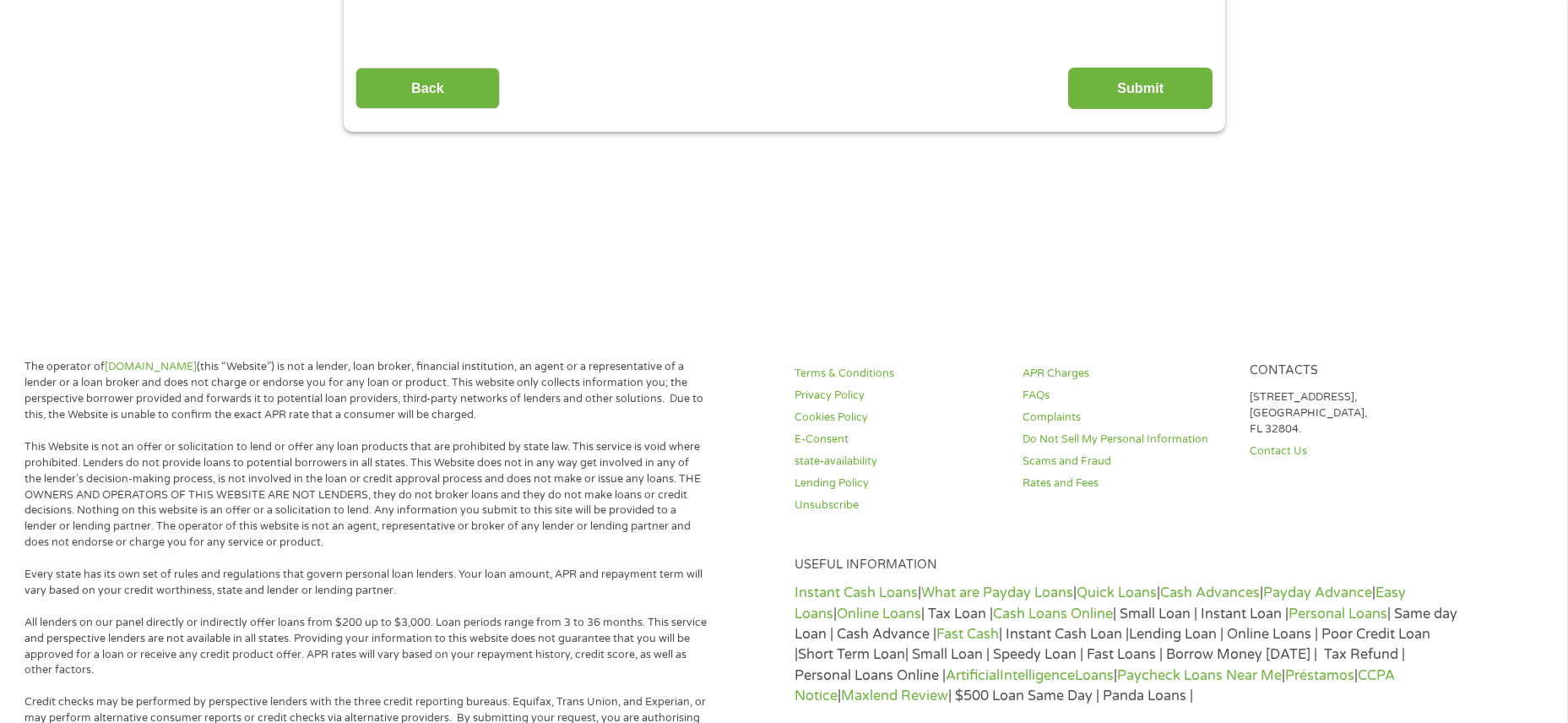
scroll to position [0, 0]
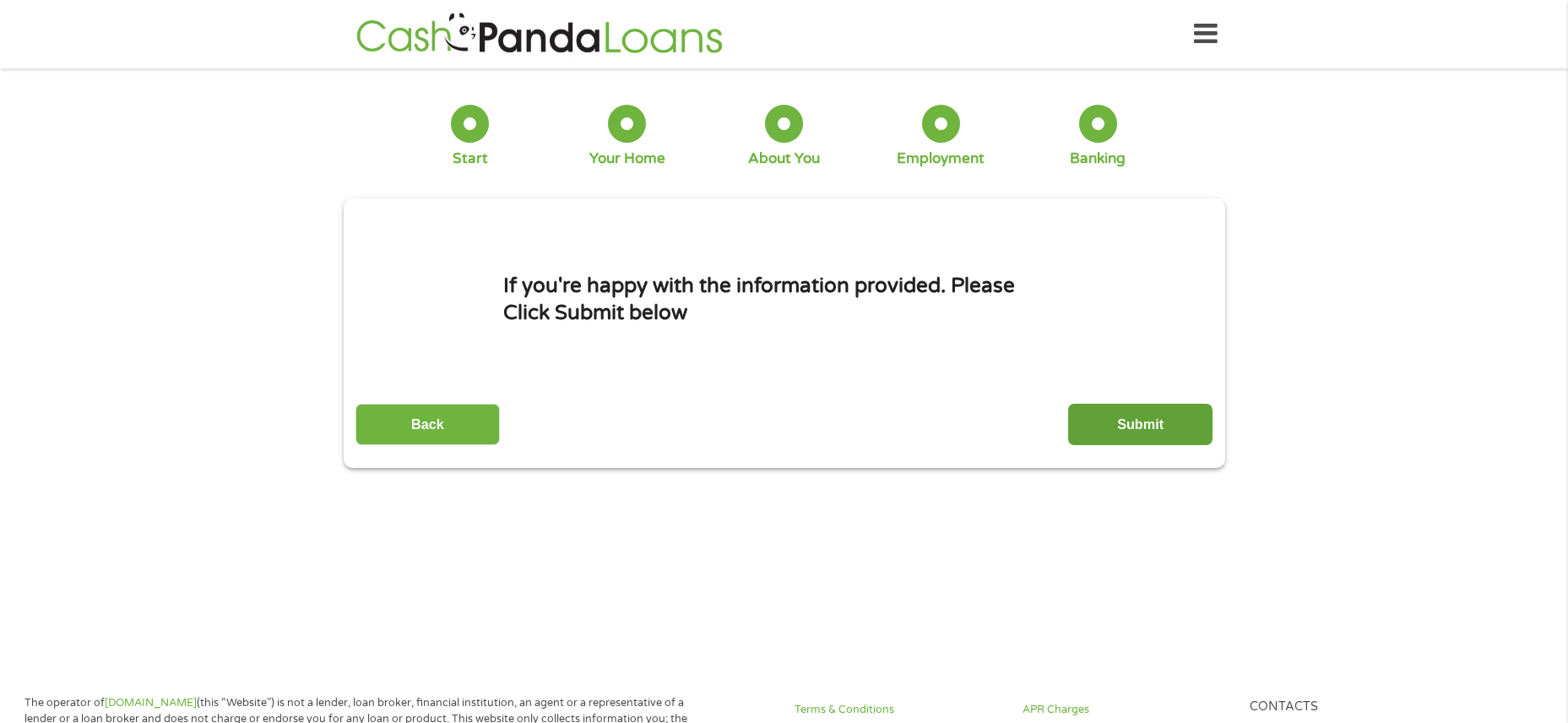
click at [1150, 430] on input "Submit" at bounding box center [1140, 425] width 144 height 42
